Goal: Task Accomplishment & Management: Manage account settings

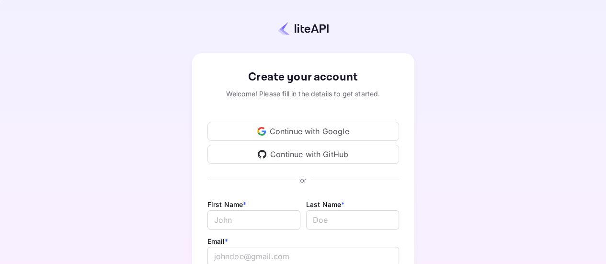
click at [291, 136] on div "Continue with Google" at bounding box center [303, 131] width 192 height 19
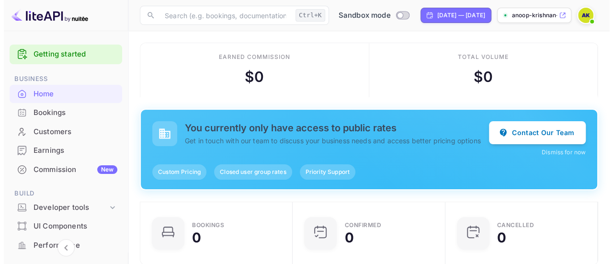
scroll to position [148, 140]
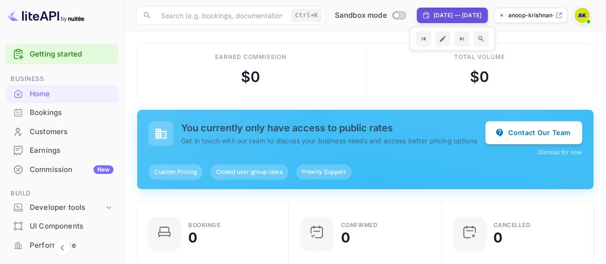
click at [579, 14] on img at bounding box center [581, 15] width 15 height 15
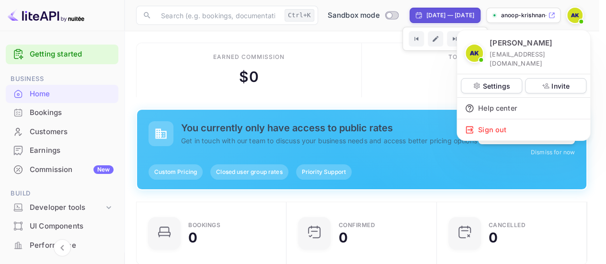
scroll to position [148, 139]
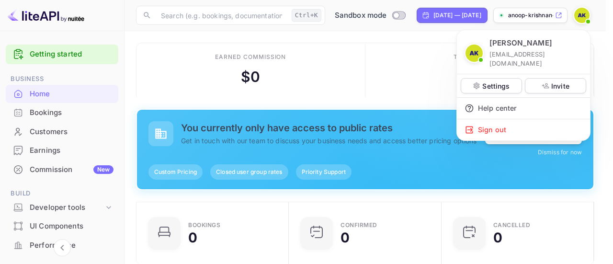
click at [580, 15] on div at bounding box center [306, 132] width 613 height 264
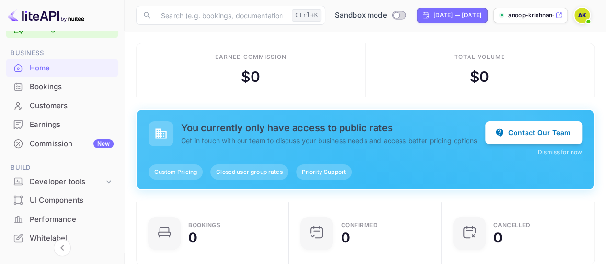
scroll to position [0, 0]
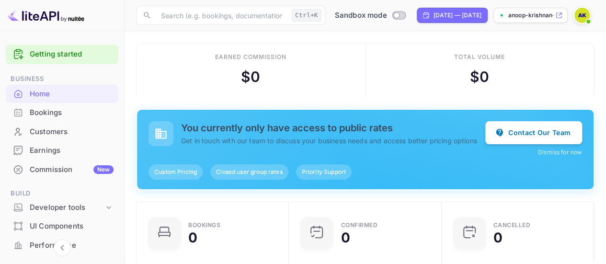
click at [89, 51] on link "Getting started" at bounding box center [72, 54] width 84 height 11
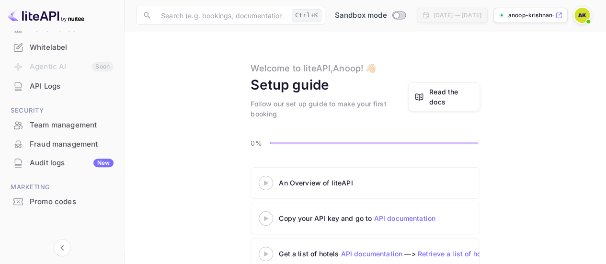
click at [590, 22] on span at bounding box center [588, 22] width 4 height 4
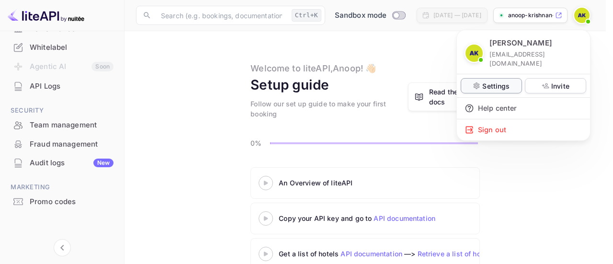
click at [496, 81] on p "Settings" at bounding box center [495, 86] width 27 height 10
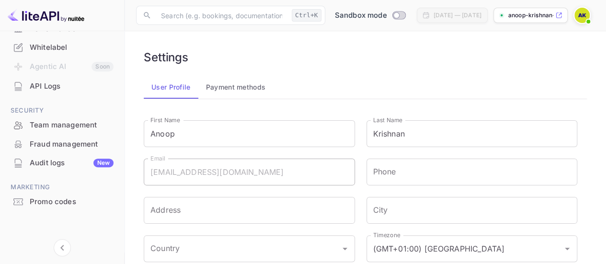
click at [233, 76] on button "Payment methods" at bounding box center [235, 87] width 75 height 23
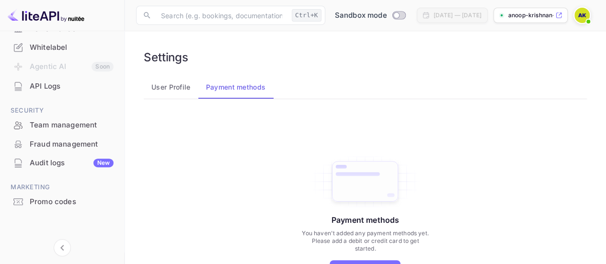
click at [182, 87] on button "User Profile" at bounding box center [171, 87] width 55 height 23
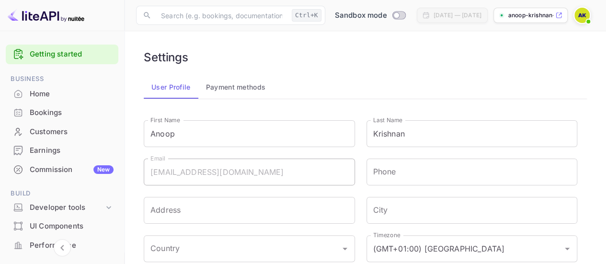
click at [49, 87] on div "Home" at bounding box center [62, 94] width 113 height 19
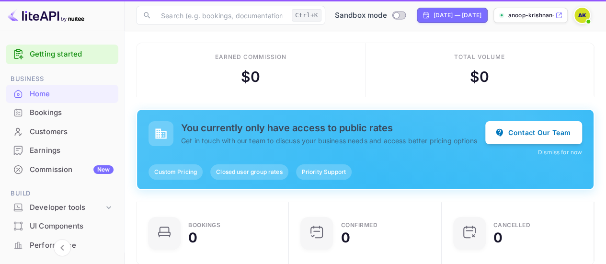
scroll to position [148, 140]
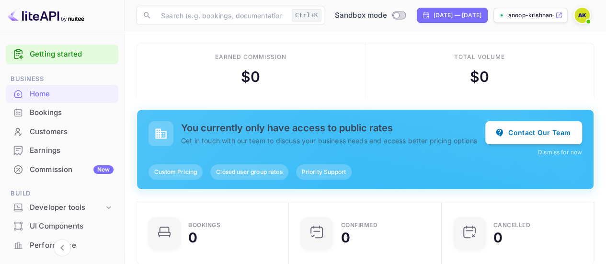
click at [563, 152] on button "Dismiss for now" at bounding box center [560, 152] width 44 height 9
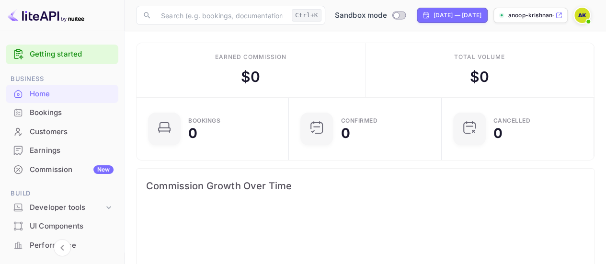
click at [64, 111] on div "Bookings" at bounding box center [72, 112] width 84 height 11
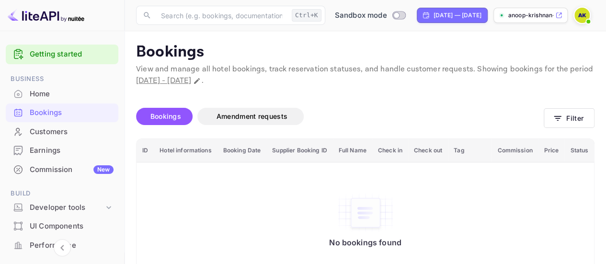
click at [537, 18] on p "anoop-krishnan-c2g8a.n..." at bounding box center [530, 15] width 45 height 9
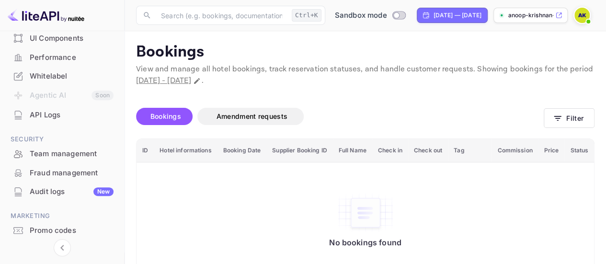
scroll to position [217, 0]
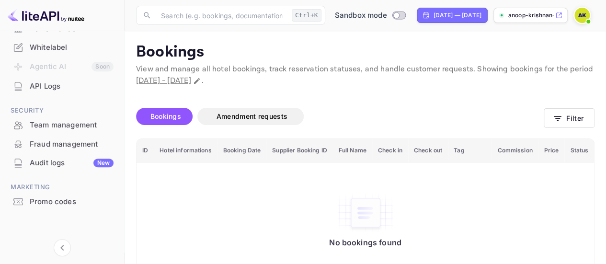
click at [537, 16] on p "anoop-krishnan-c2g8a.n..." at bounding box center [530, 15] width 45 height 9
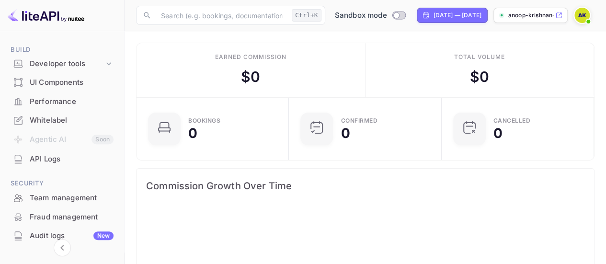
scroll to position [192, 0]
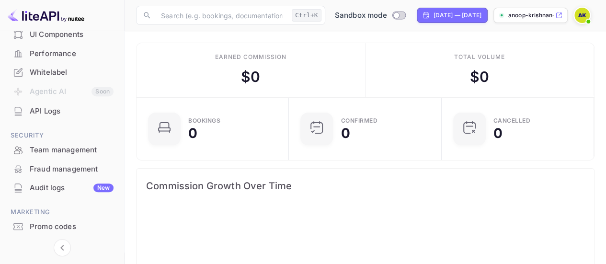
click at [50, 111] on div "API Logs" at bounding box center [72, 111] width 84 height 11
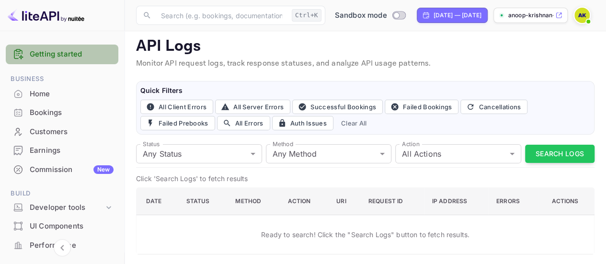
click at [64, 57] on link "Getting started" at bounding box center [72, 54] width 84 height 11
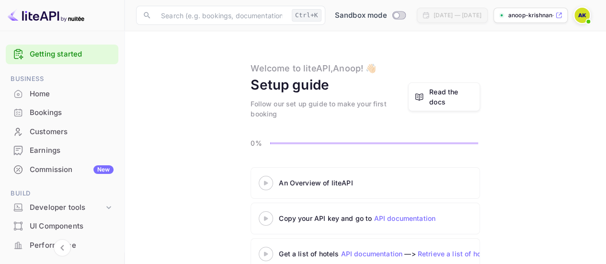
click at [263, 184] on icon at bounding box center [266, 183] width 34 height 5
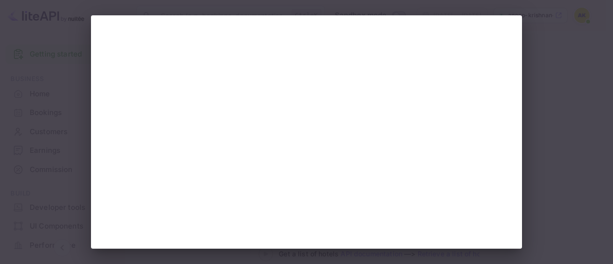
click at [546, 71] on div at bounding box center [306, 132] width 613 height 264
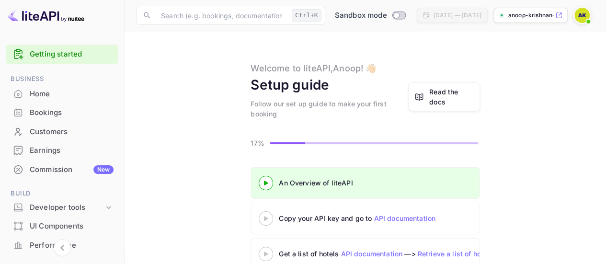
click at [274, 185] on icon at bounding box center [266, 183] width 34 height 5
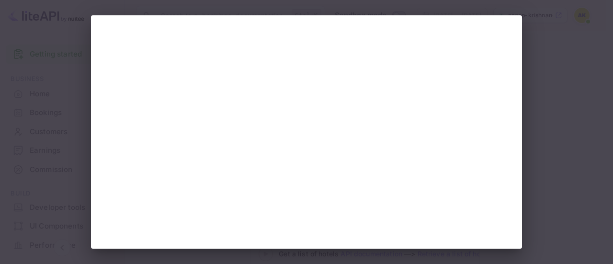
click at [582, 67] on div at bounding box center [306, 132] width 613 height 264
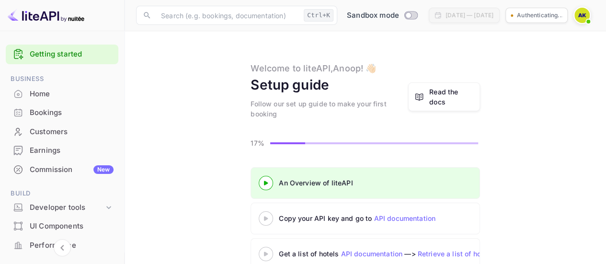
click at [262, 218] on icon at bounding box center [266, 218] width 34 height 5
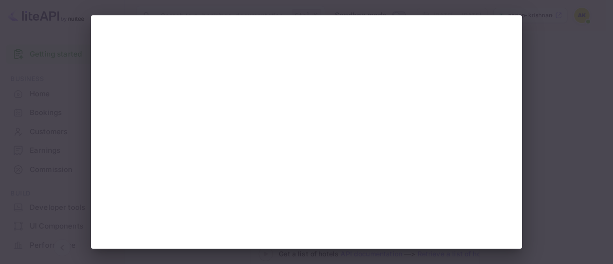
click at [569, 117] on div at bounding box center [306, 132] width 613 height 264
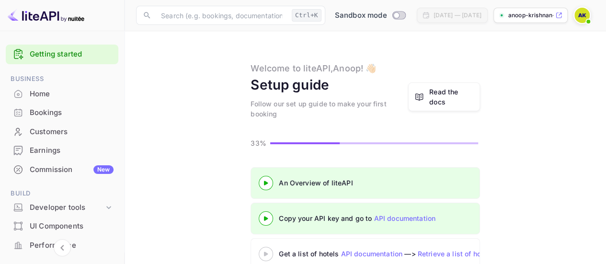
click at [417, 10] on div "[DATE] — [DATE]" at bounding box center [452, 15] width 71 height 15
click at [387, 13] on input "Switch to Production mode" at bounding box center [396, 15] width 19 height 6
checkbox input "false"
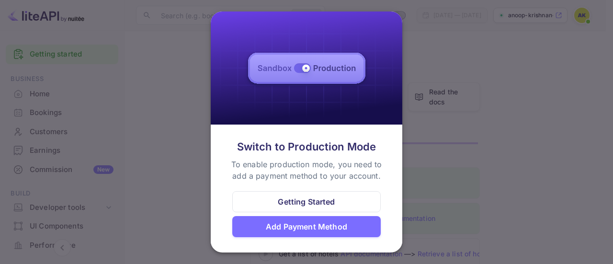
click at [298, 234] on div "Add Payment Method" at bounding box center [306, 226] width 148 height 21
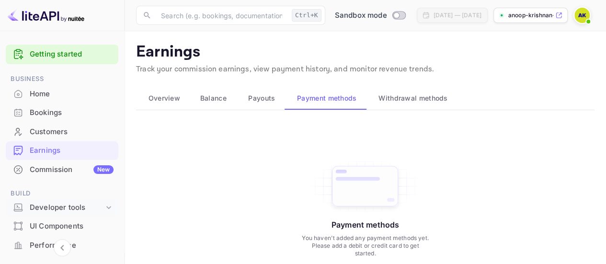
click at [74, 205] on div "Developer tools" at bounding box center [67, 207] width 74 height 11
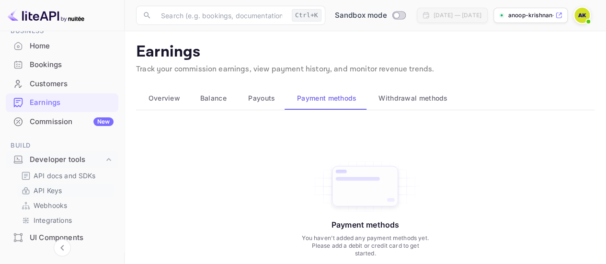
click at [57, 185] on div "API Keys" at bounding box center [65, 190] width 97 height 14
click at [61, 187] on p "API Keys" at bounding box center [48, 190] width 28 height 10
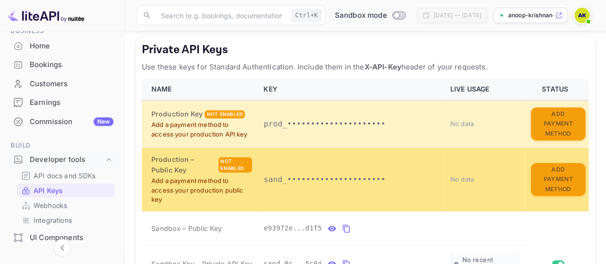
scroll to position [192, 0]
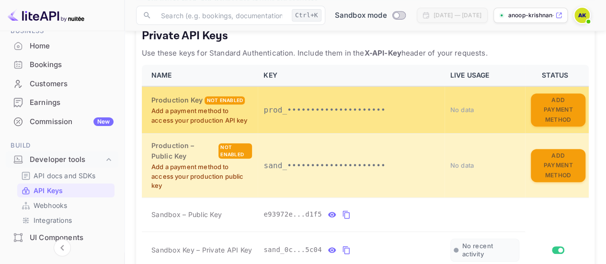
click at [255, 113] on td "Production Key Not enabled Add a payment method to access your production API k…" at bounding box center [200, 109] width 116 height 47
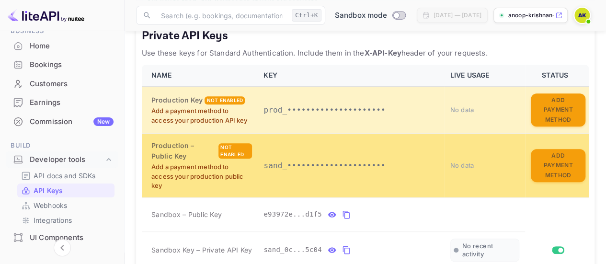
click at [242, 164] on p "Add a payment method to access your production public key" at bounding box center [201, 176] width 101 height 28
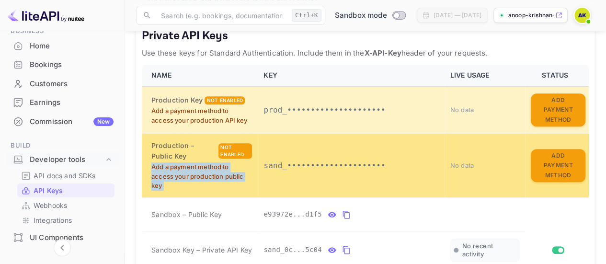
click at [242, 164] on p "Add a payment method to access your production public key" at bounding box center [201, 176] width 101 height 28
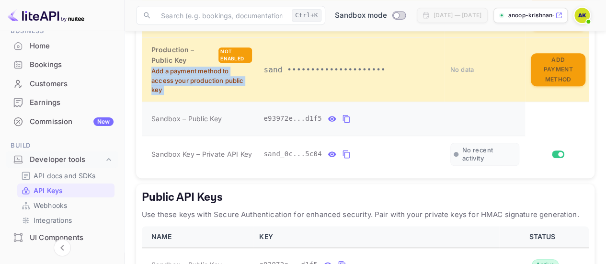
click at [342, 116] on icon "private api keys table" at bounding box center [345, 119] width 7 height 8
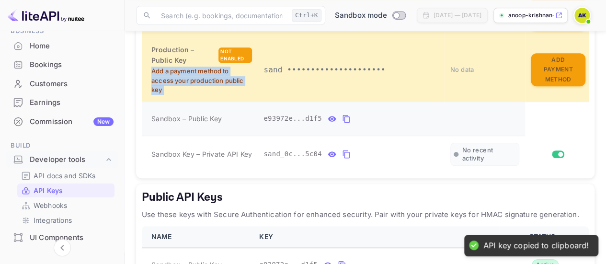
click at [342, 117] on icon "private api keys table" at bounding box center [345, 119] width 7 height 8
